Goal: Transaction & Acquisition: Purchase product/service

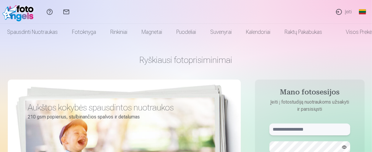
click at [303, 131] on input "text" at bounding box center [310, 130] width 81 height 12
type input "**********"
drag, startPoint x: 368, startPoint y: 59, endPoint x: 368, endPoint y: 66, distance: 6.8
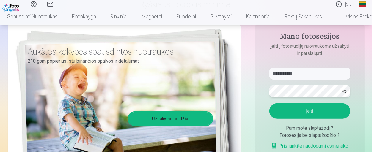
scroll to position [87, 0]
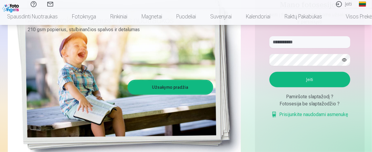
click at [328, 77] on button "Įeiti" at bounding box center [310, 79] width 81 height 15
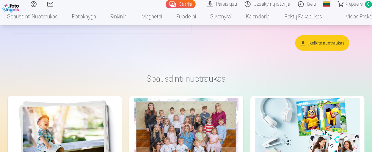
scroll to position [2443, 0]
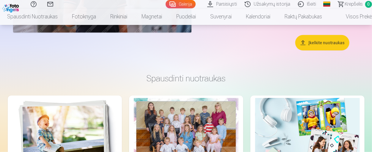
click at [183, 123] on div at bounding box center [186, 133] width 105 height 70
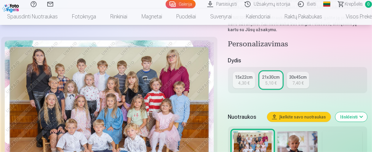
scroll to position [162, 0]
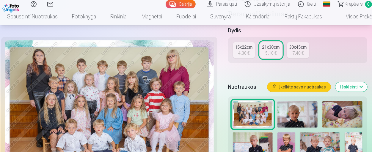
click at [136, 98] on img at bounding box center [109, 110] width 209 height 140
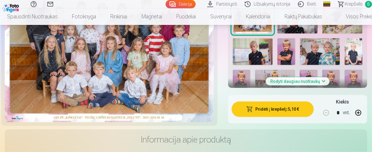
scroll to position [222, 0]
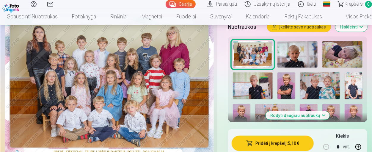
click at [287, 60] on img at bounding box center [298, 54] width 40 height 27
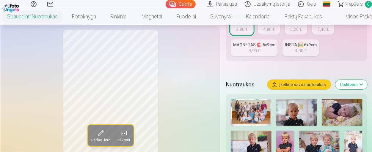
scroll to position [209, 0]
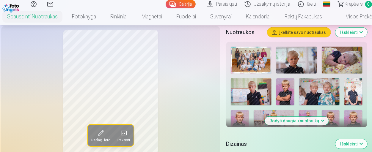
click at [331, 55] on img at bounding box center [342, 60] width 41 height 27
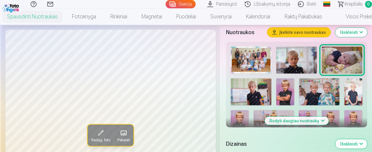
click at [247, 95] on img at bounding box center [251, 92] width 41 height 27
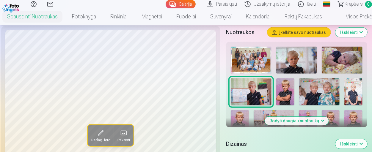
click at [285, 93] on img at bounding box center [285, 92] width 18 height 27
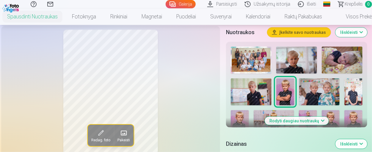
click at [321, 94] on img at bounding box center [319, 92] width 41 height 27
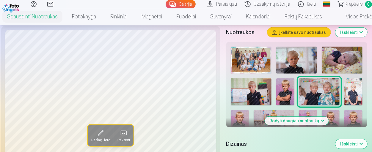
click at [358, 93] on img at bounding box center [354, 92] width 18 height 27
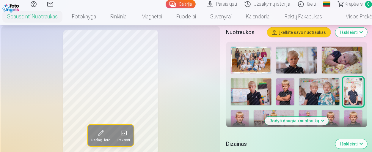
click at [303, 120] on button "Rodyti daugiau nuotraukų" at bounding box center [297, 121] width 64 height 8
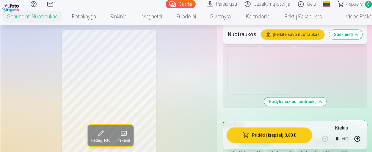
scroll to position [600, 0]
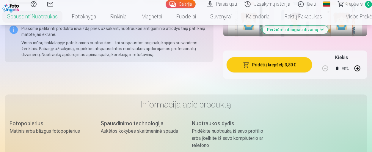
scroll to position [842, 0]
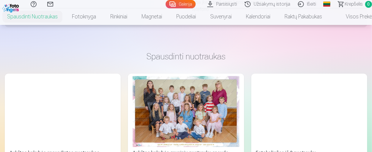
scroll to position [978, 0]
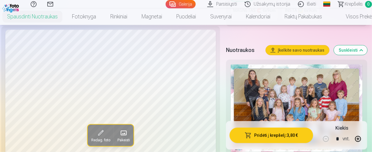
scroll to position [212, 0]
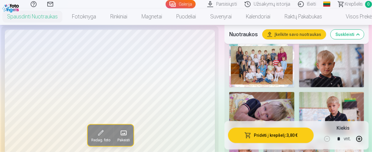
click at [267, 87] on img at bounding box center [261, 65] width 65 height 43
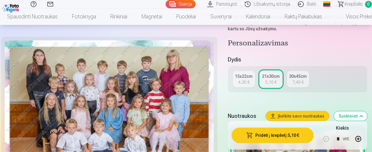
scroll to position [138, 0]
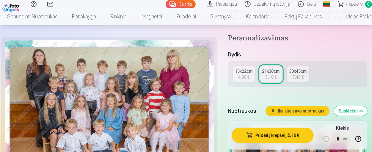
click at [106, 105] on img at bounding box center [109, 110] width 209 height 140
click at [302, 73] on div "30x45cm" at bounding box center [298, 71] width 18 height 6
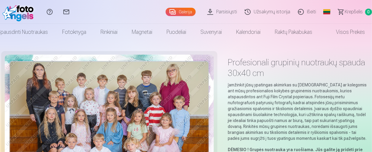
click at [372, 12] on div "Pagalbos centras Susisiekite su mumis Galerija Parsisiųsti Užsakymų istorija Iš…" at bounding box center [186, 12] width 372 height 24
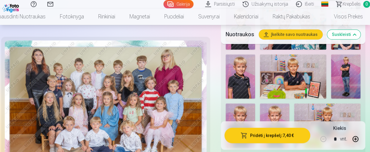
scroll to position [316, 0]
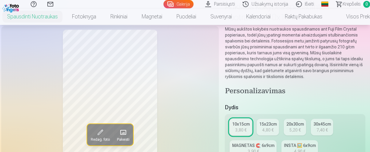
scroll to position [68, 0]
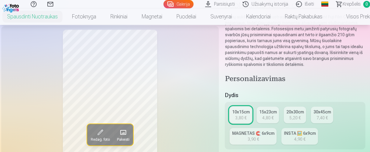
click at [124, 133] on span at bounding box center [123, 133] width 10 height 10
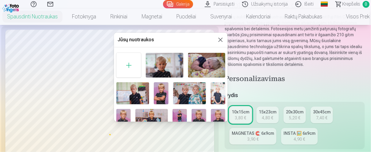
click at [157, 66] on img at bounding box center [164, 65] width 37 height 25
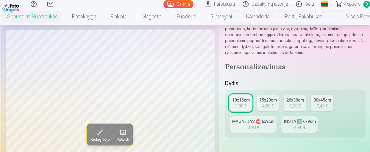
scroll to position [92, 0]
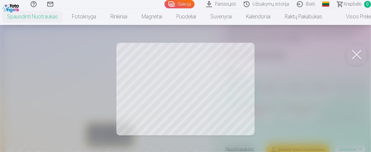
click at [357, 52] on button at bounding box center [357, 55] width 24 height 24
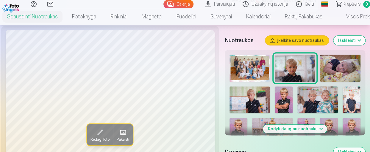
scroll to position [197, 0]
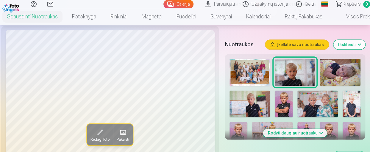
click at [334, 65] on img at bounding box center [340, 72] width 40 height 27
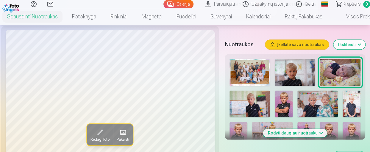
click at [311, 97] on img at bounding box center [317, 104] width 40 height 27
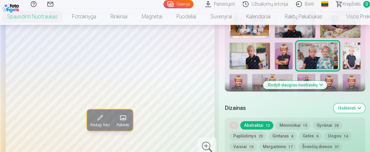
scroll to position [253, 0]
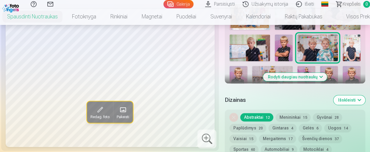
click at [261, 43] on img at bounding box center [249, 48] width 40 height 27
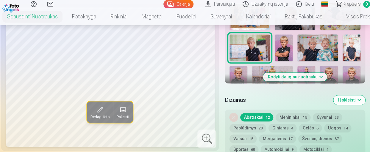
click at [281, 50] on img at bounding box center [284, 48] width 18 height 27
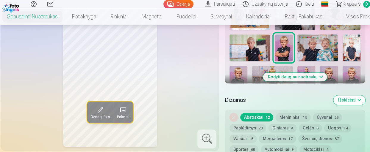
click at [350, 48] on img at bounding box center [351, 48] width 18 height 27
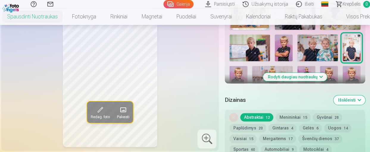
click at [237, 76] on img at bounding box center [238, 79] width 18 height 27
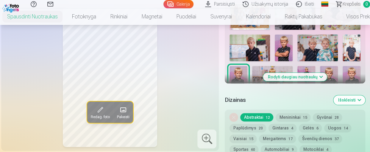
click at [273, 75] on button "Rodyti daugiau nuotraukų" at bounding box center [295, 77] width 64 height 8
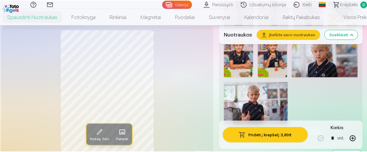
scroll to position [569, 0]
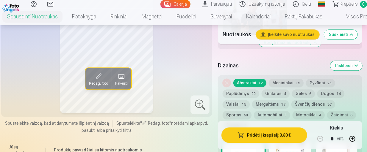
scroll to position [674, 0]
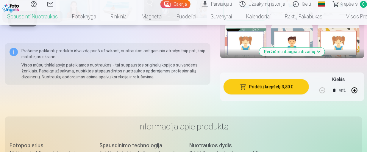
scroll to position [805, 0]
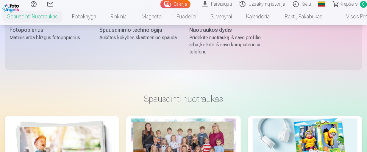
scroll to position [890, 0]
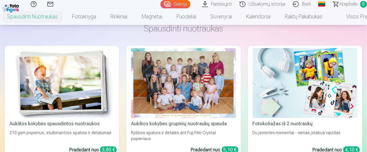
scroll to position [1006, 0]
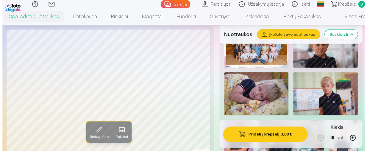
scroll to position [231, 0]
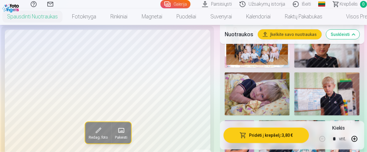
click at [269, 68] on img at bounding box center [257, 45] width 65 height 43
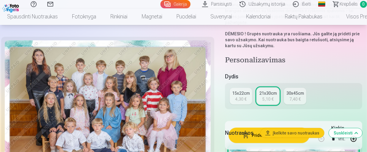
scroll to position [148, 0]
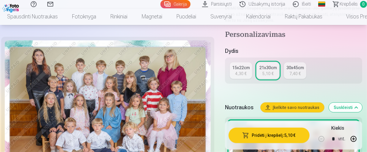
click at [278, 133] on button "Pridėti į krepšelį : 5,10 €" at bounding box center [269, 135] width 81 height 15
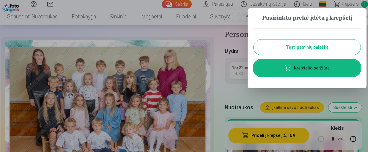
click at [306, 46] on button "Tęsti gaminių paiešką" at bounding box center [307, 47] width 107 height 15
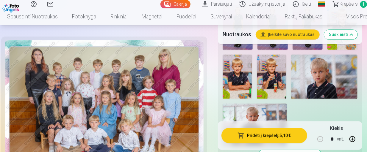
scroll to position [536, 0]
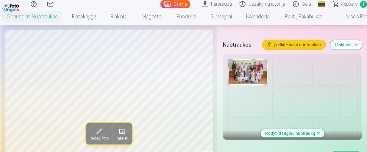
scroll to position [205, 0]
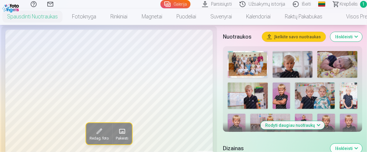
click at [304, 93] on img at bounding box center [315, 96] width 40 height 26
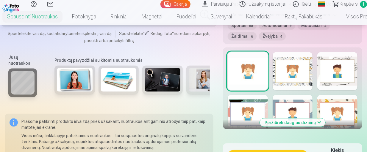
scroll to position [370, 0]
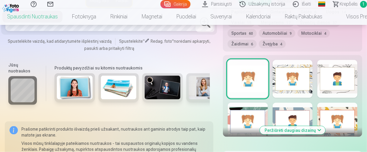
click at [332, 84] on div at bounding box center [337, 79] width 40 height 38
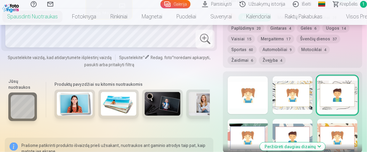
scroll to position [357, 0]
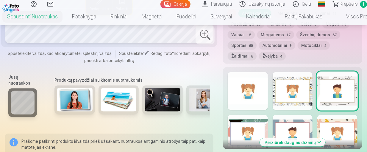
click at [282, 93] on div at bounding box center [293, 91] width 40 height 38
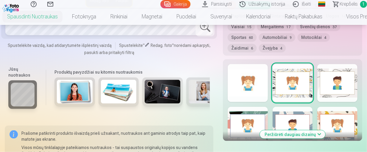
scroll to position [401, 0]
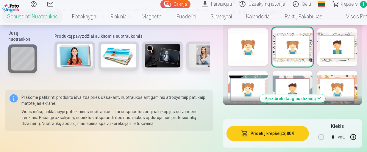
click at [286, 98] on button "Peržiūrėti daugiau dizainų" at bounding box center [292, 99] width 65 height 8
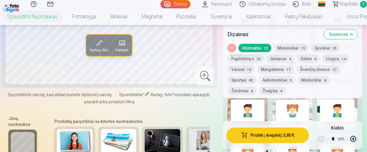
scroll to position [445, 0]
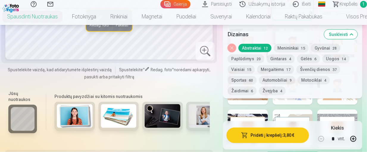
click at [232, 48] on button "Nuimkite dizainą" at bounding box center [232, 48] width 8 height 8
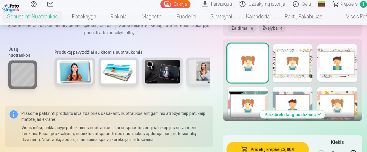
scroll to position [398, 0]
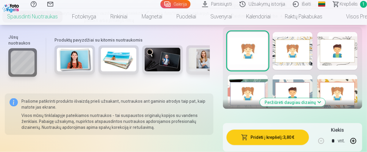
click at [298, 102] on button "Peržiūrėti daugiau dizainų" at bounding box center [292, 102] width 65 height 8
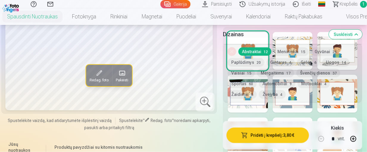
click at [273, 84] on button "Automobiliai 9" at bounding box center [277, 84] width 36 height 8
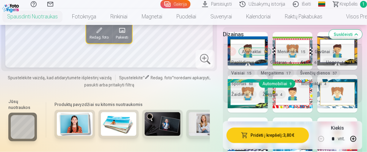
click at [252, 56] on div "Nuimkite dizainą Abstraktai 12 Menininkai 15 Gyvūnai 28 Paplūdimys 20 Gintaras …" at bounding box center [292, 73] width 139 height 58
click at [255, 61] on button "Paplūdimys 20" at bounding box center [246, 62] width 37 height 8
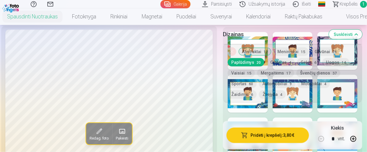
click at [277, 84] on button "Automobiliai 9" at bounding box center [277, 84] width 36 height 8
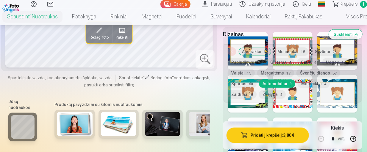
click at [320, 37] on h5 "Dizainas" at bounding box center [273, 34] width 101 height 8
click at [240, 38] on h5 "Dizainas" at bounding box center [273, 34] width 101 height 8
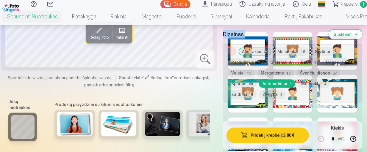
click at [240, 38] on h5 "Dizainas" at bounding box center [273, 34] width 101 height 8
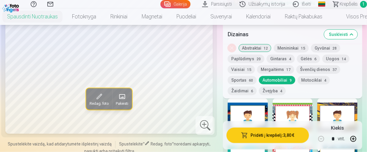
scroll to position [336, 0]
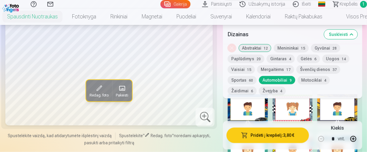
click at [251, 112] on div at bounding box center [248, 109] width 40 height 38
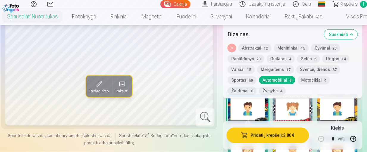
click at [230, 47] on button "Nuimkite dizainą" at bounding box center [232, 48] width 8 height 8
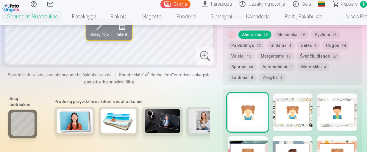
scroll to position [351, 0]
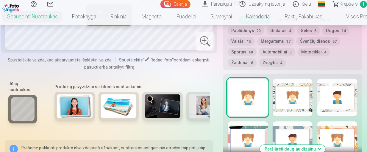
click at [274, 51] on button "Automobiliai 9" at bounding box center [277, 52] width 36 height 8
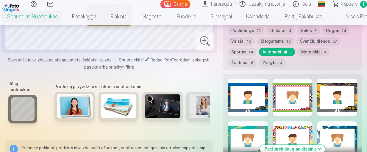
click at [242, 99] on div at bounding box center [248, 98] width 40 height 38
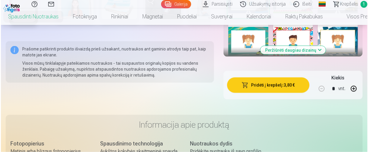
scroll to position [454, 0]
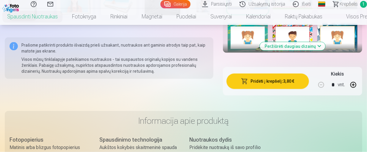
click at [274, 84] on button "Pridėti į krepšelį : 3,80 €" at bounding box center [267, 81] width 82 height 15
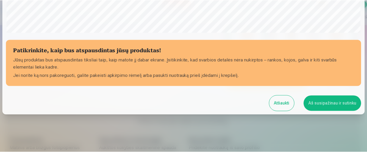
scroll to position [247, 0]
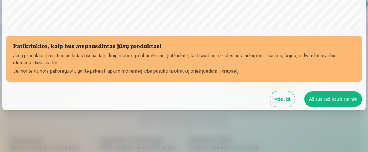
drag, startPoint x: 366, startPoint y: 38, endPoint x: 364, endPoint y: 24, distance: 15.0
click at [323, 98] on button "Aš susipažinau ir sutinku" at bounding box center [334, 99] width 58 height 15
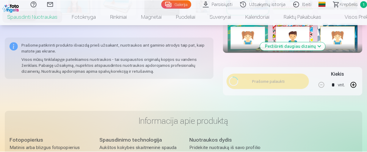
scroll to position [246, 0]
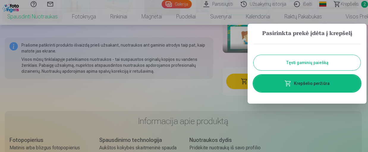
click at [306, 60] on button "Tęsti gaminių paiešką" at bounding box center [307, 62] width 107 height 15
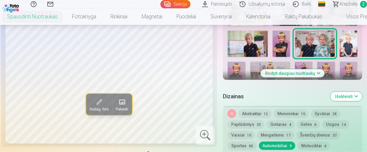
scroll to position [265, 0]
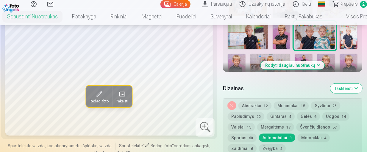
click at [306, 66] on button "Rodyti daugiau nuotraukų" at bounding box center [293, 65] width 64 height 8
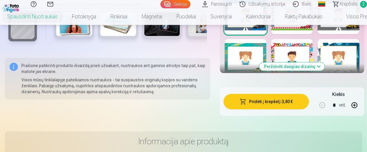
scroll to position [810, 0]
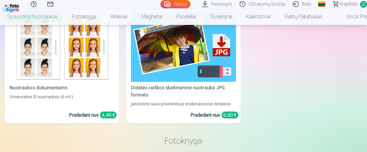
scroll to position [1142, 0]
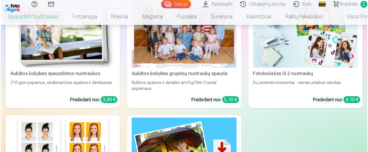
scroll to position [1046, 0]
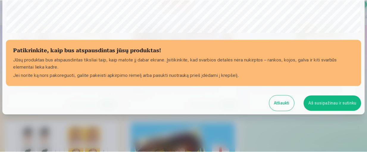
scroll to position [247, 0]
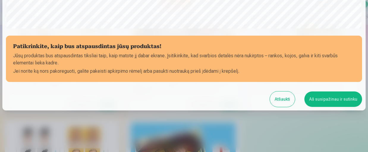
drag, startPoint x: 366, startPoint y: 52, endPoint x: 366, endPoint y: 21, distance: 30.4
click at [366, 21] on div at bounding box center [184, 76] width 368 height 152
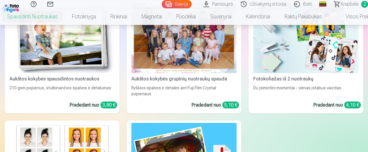
scroll to position [246, 0]
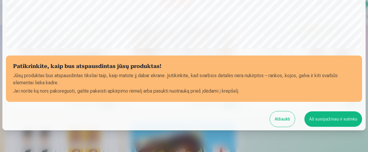
scroll to position [247, 0]
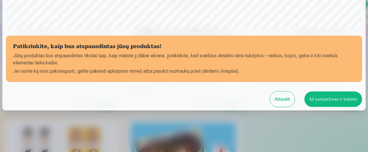
click at [328, 96] on button "Aš susipažinau ir sutinku" at bounding box center [334, 99] width 58 height 15
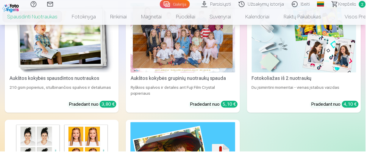
scroll to position [246, 0]
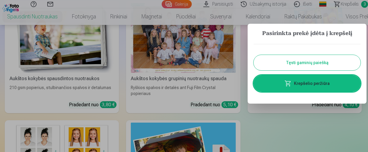
click at [327, 66] on button "Tęsti gaminių paiešką" at bounding box center [307, 62] width 107 height 15
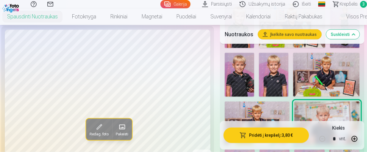
scroll to position [412, 0]
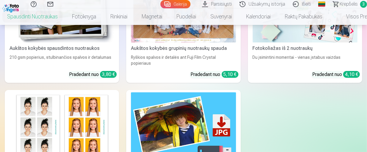
scroll to position [1091, 0]
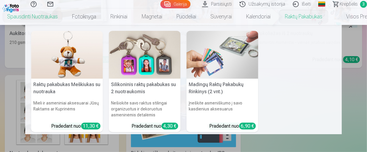
click at [357, 41] on nav "Raktų pakabukas Meškiukas su nuotrauka Mieli ir asmeniniai aksesuarai Jūsų Rakt…" at bounding box center [183, 79] width 367 height 109
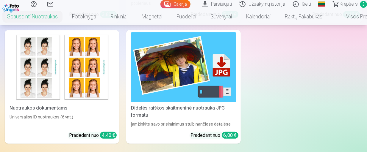
scroll to position [1147, 0]
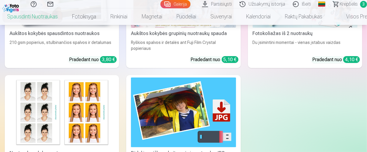
scroll to position [1076, 0]
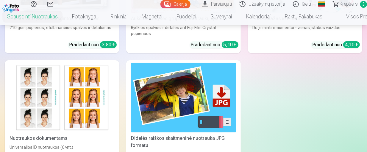
scroll to position [1112, 0]
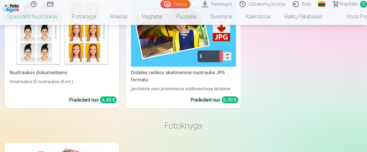
scroll to position [1167, 0]
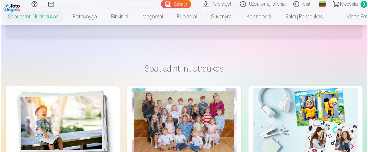
scroll to position [966, 0]
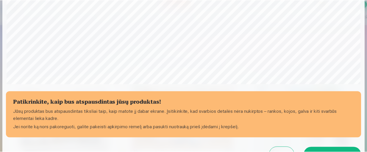
scroll to position [247, 0]
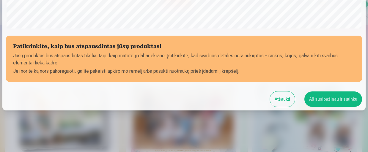
click at [329, 95] on button "Aš susipažinau ir sutinku" at bounding box center [334, 99] width 58 height 15
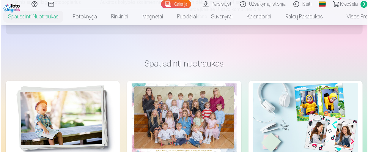
scroll to position [246, 0]
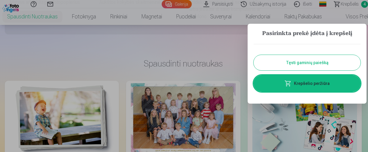
click at [327, 85] on link "Krepšelio peržiūra" at bounding box center [307, 83] width 107 height 17
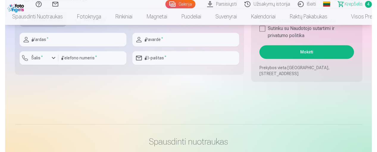
scroll to position [572, 0]
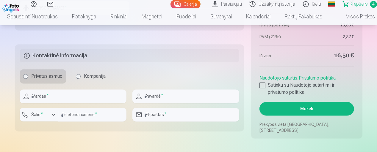
scroll to position [515, 0]
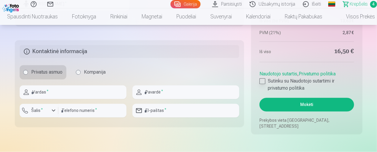
click at [263, 80] on div at bounding box center [262, 82] width 6 height 6
click at [42, 91] on input "text" at bounding box center [73, 93] width 107 height 14
type input "******"
type input "**********"
click at [53, 112] on div "button" at bounding box center [53, 110] width 7 height 7
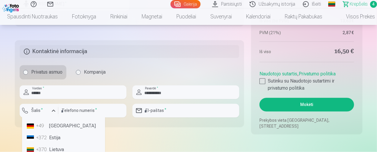
scroll to position [43, 0]
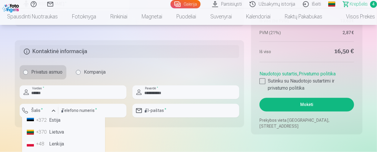
click at [53, 133] on li "+370 Lietuva" at bounding box center [63, 133] width 78 height 12
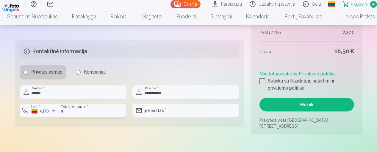
click at [70, 113] on input "number" at bounding box center [92, 111] width 68 height 14
type input "********"
click at [163, 109] on input "email" at bounding box center [185, 111] width 107 height 14
type input "**********"
click at [284, 104] on button "Mokėti" at bounding box center [306, 105] width 94 height 14
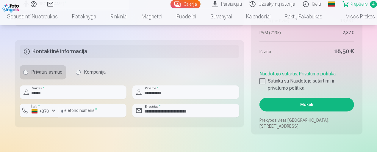
scroll to position [422, 0]
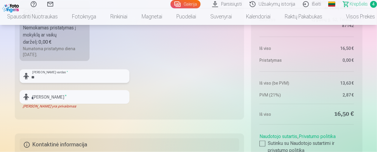
type input "*"
type input "*******"
click at [47, 96] on input "text" at bounding box center [75, 97] width 110 height 14
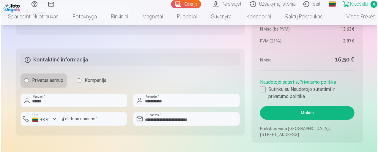
scroll to position [528, 0]
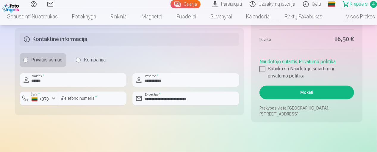
type input "*********"
click at [312, 91] on button "Mokėti" at bounding box center [306, 93] width 94 height 14
